Goal: Information Seeking & Learning: Learn about a topic

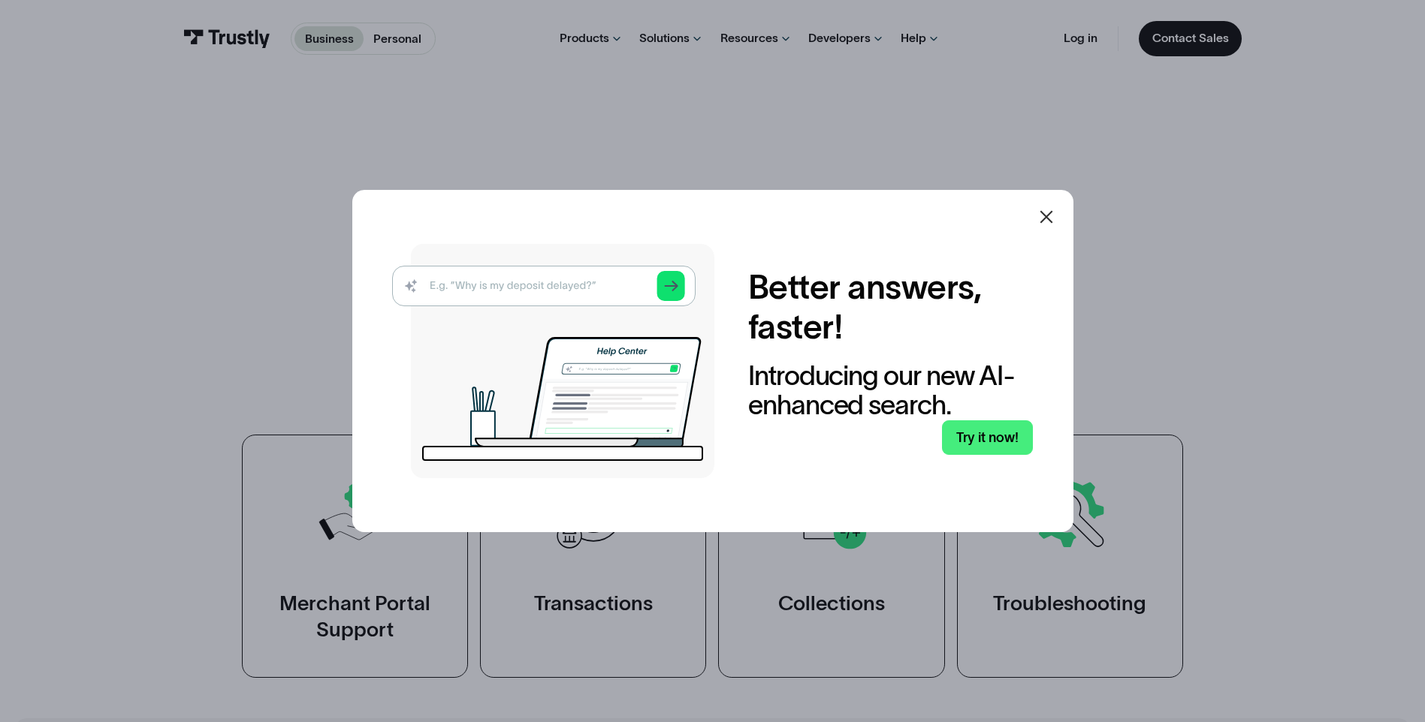
click at [1048, 213] on icon at bounding box center [1045, 217] width 13 height 13
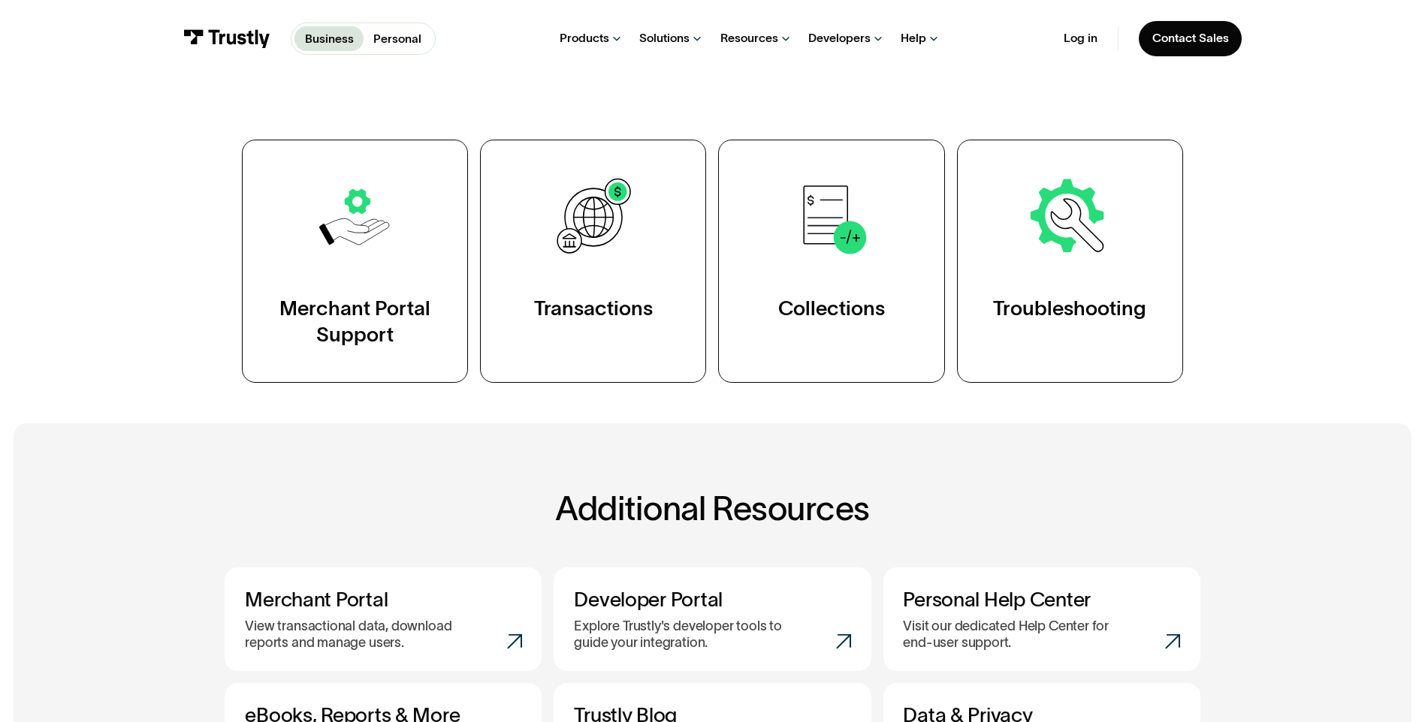
scroll to position [734, 0]
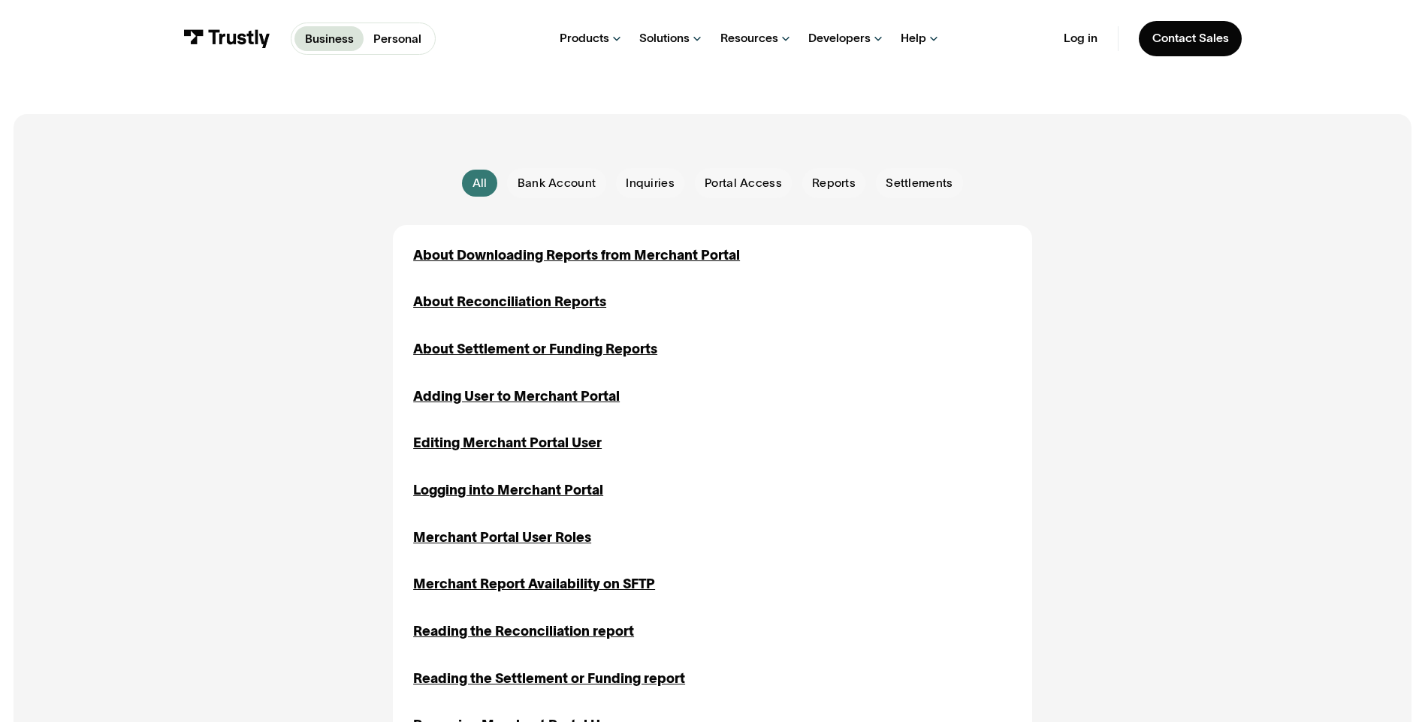
scroll to position [321, 0]
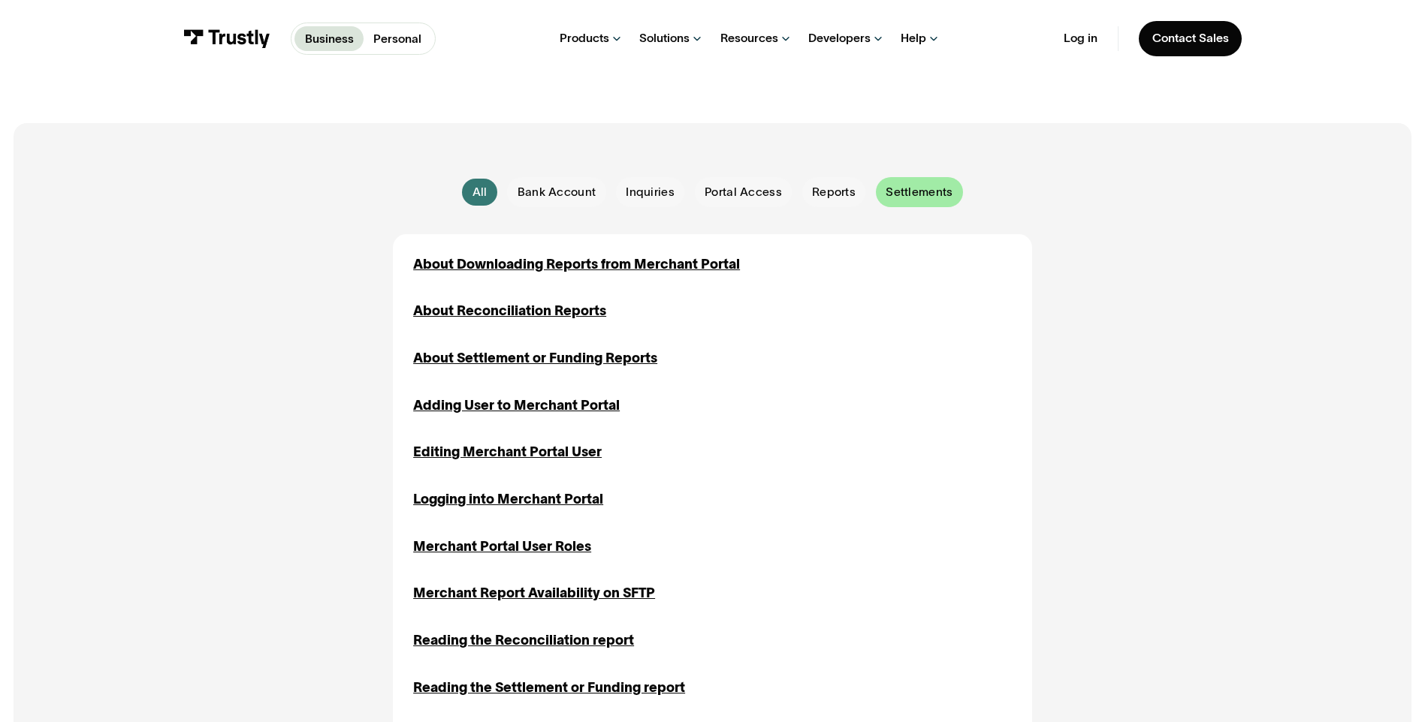
click at [913, 195] on span "Settlements" at bounding box center [918, 192] width 67 height 17
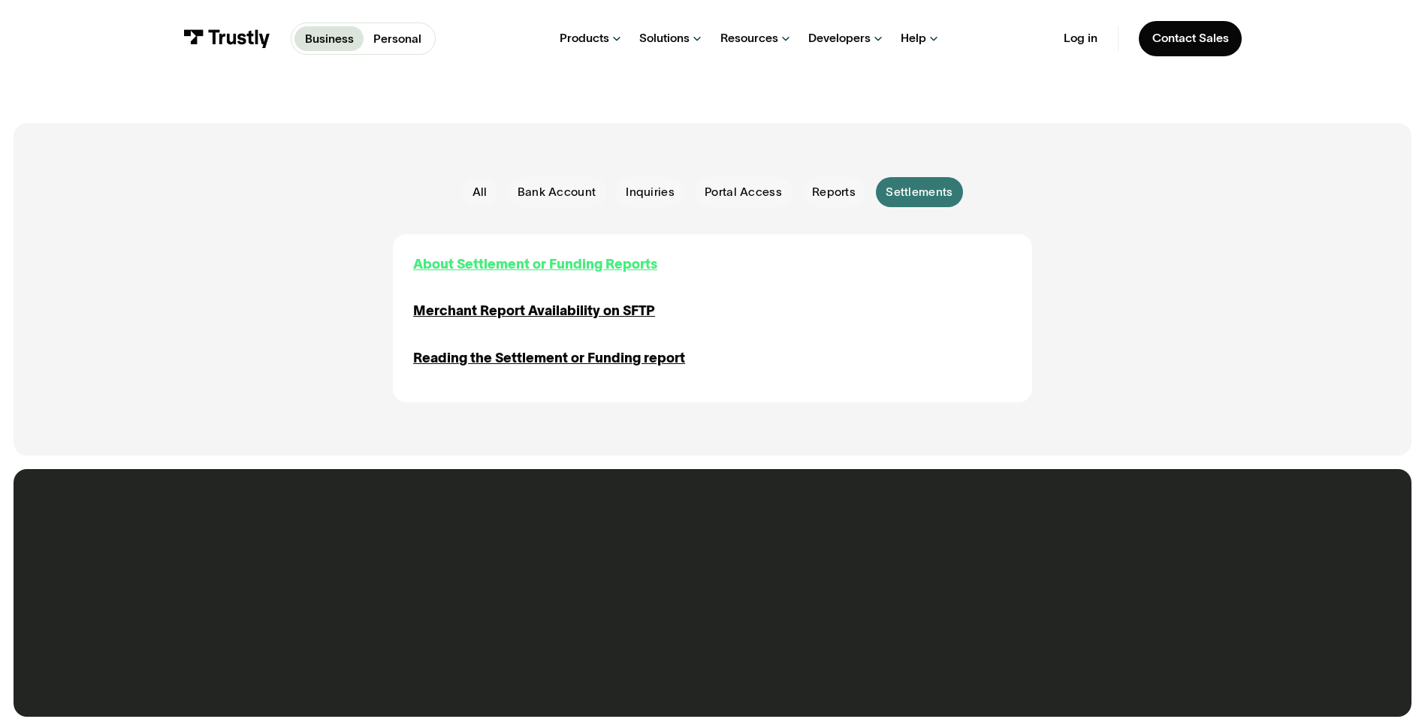
click at [585, 270] on div "About Settlement or Funding Reports" at bounding box center [535, 265] width 244 height 20
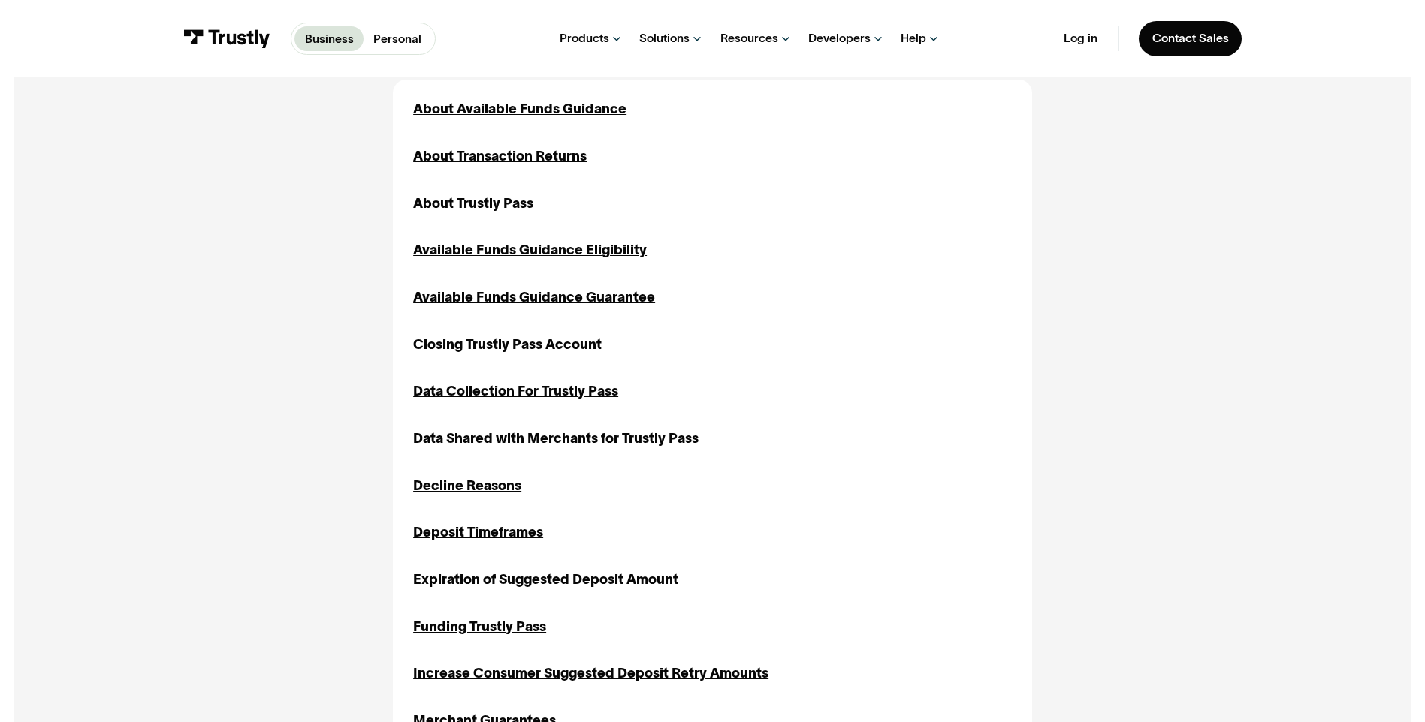
scroll to position [494, 0]
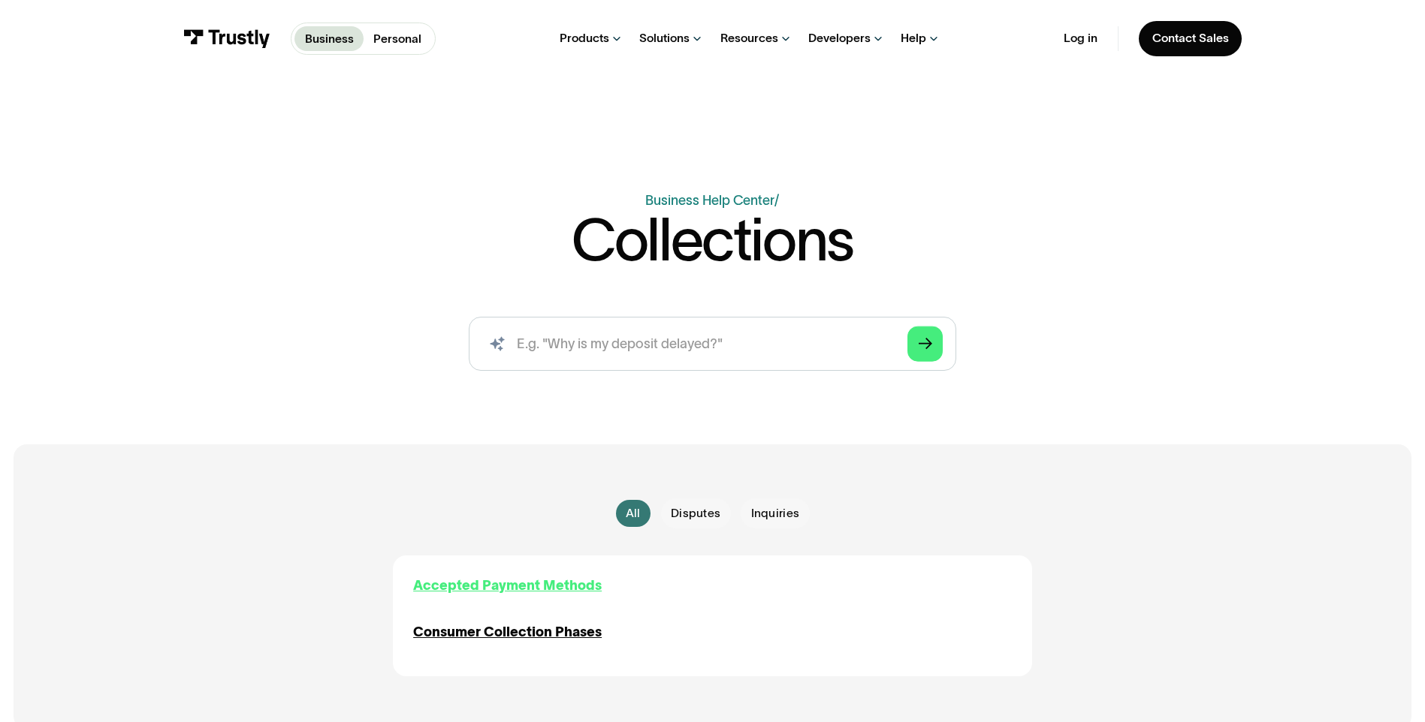
click at [517, 589] on div "Accepted Payment Methods" at bounding box center [507, 586] width 188 height 20
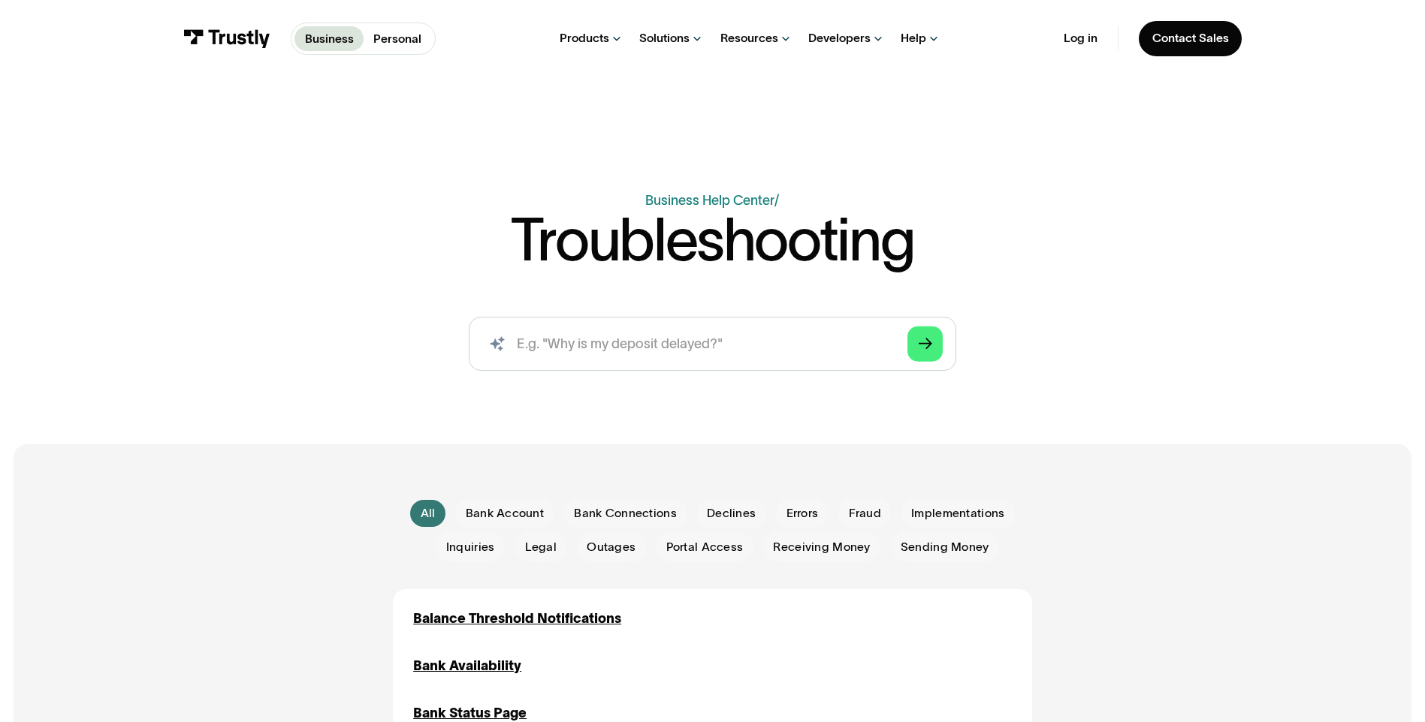
scroll to position [417, 0]
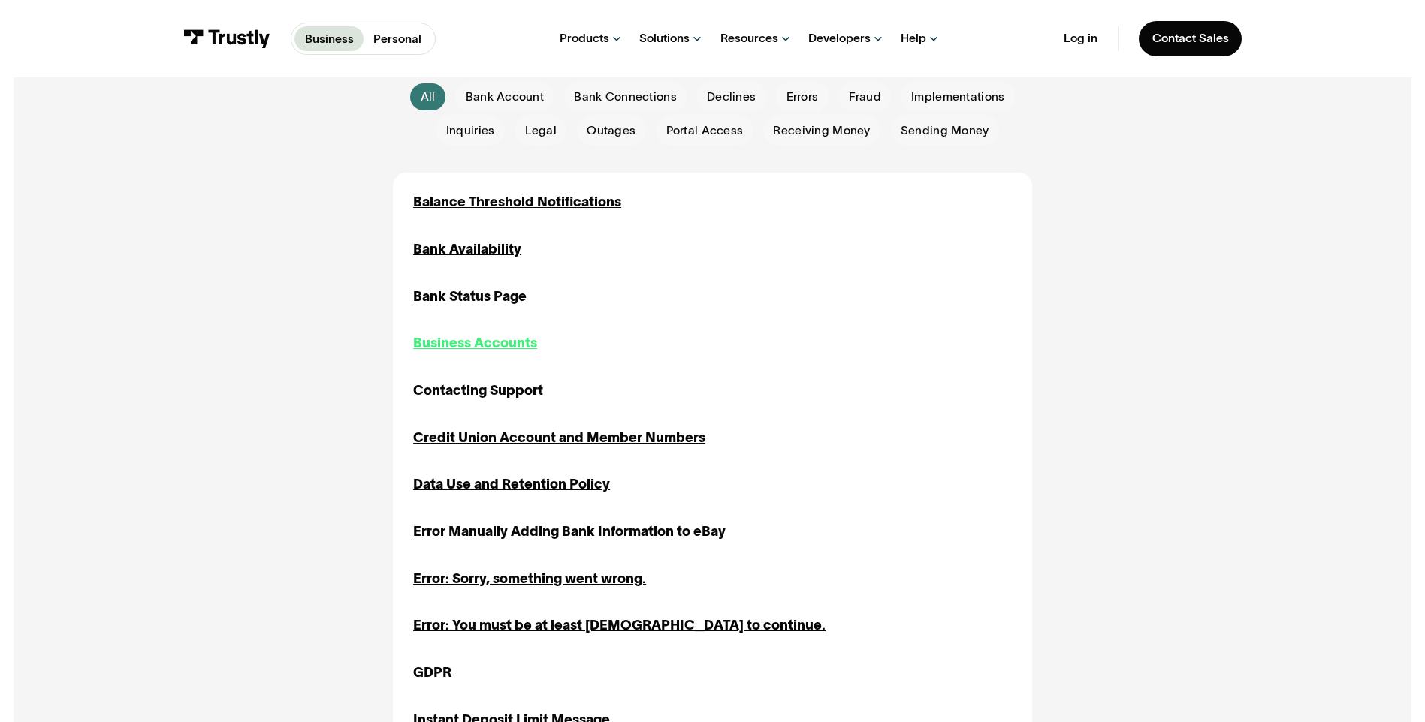
click at [464, 342] on div "Business Accounts" at bounding box center [475, 343] width 124 height 20
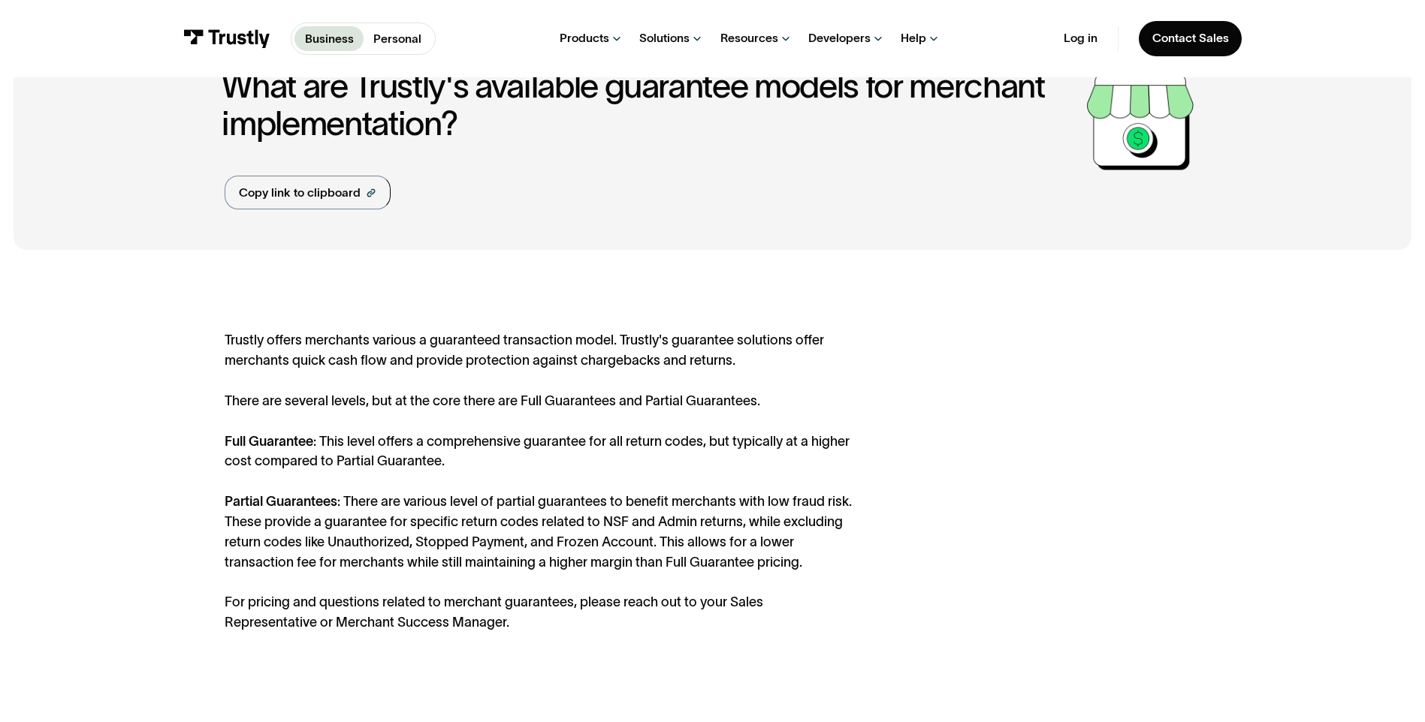
scroll to position [120, 0]
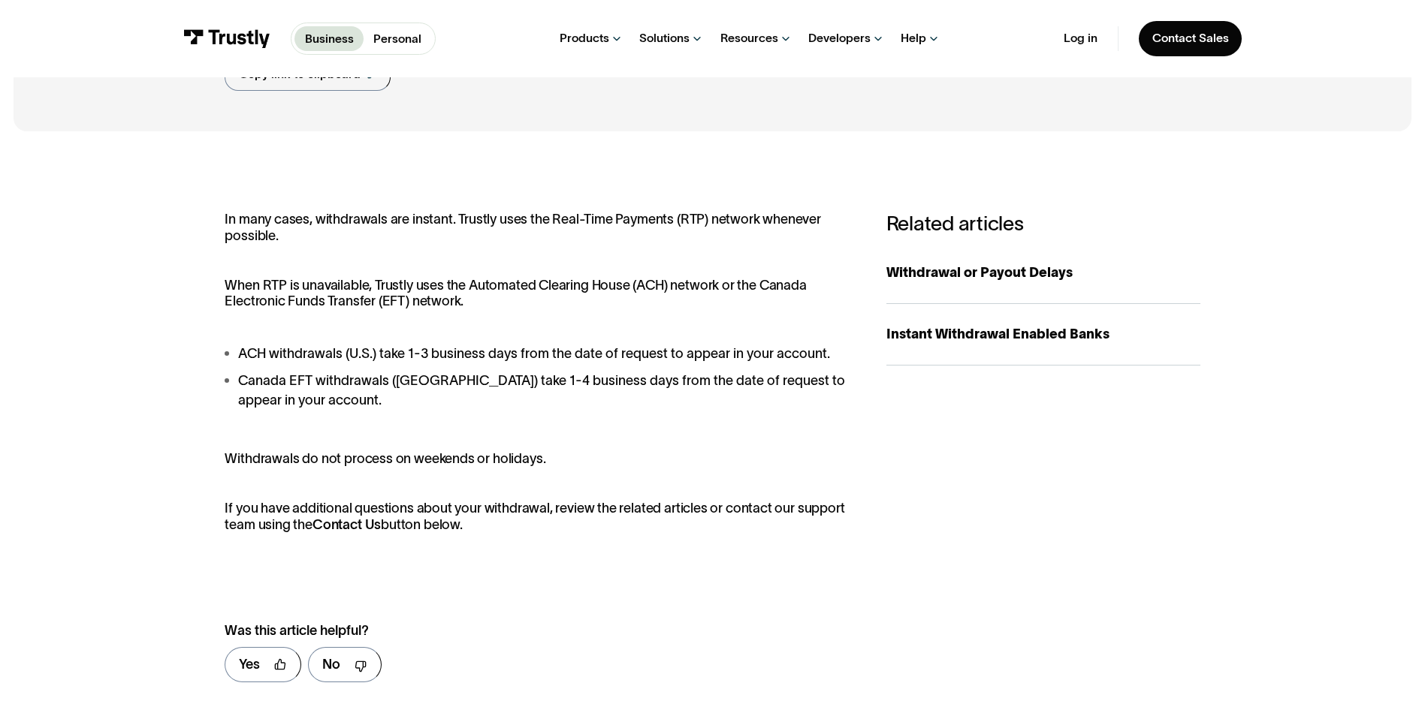
scroll to position [210, 0]
click at [933, 327] on div "Instant Withdrawal Enabled Banks" at bounding box center [1043, 333] width 314 height 20
